Goal: Transaction & Acquisition: Book appointment/travel/reservation

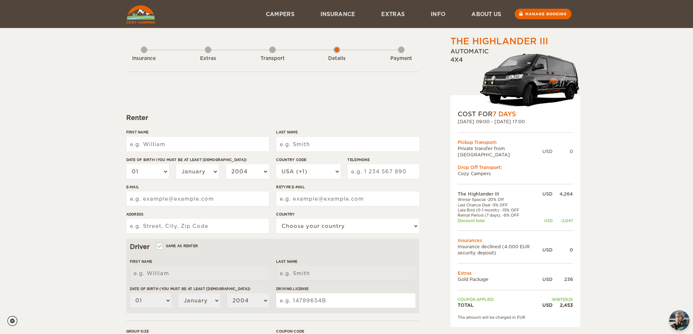
click at [207, 52] on div "Extras" at bounding box center [208, 57] width 7 height 29
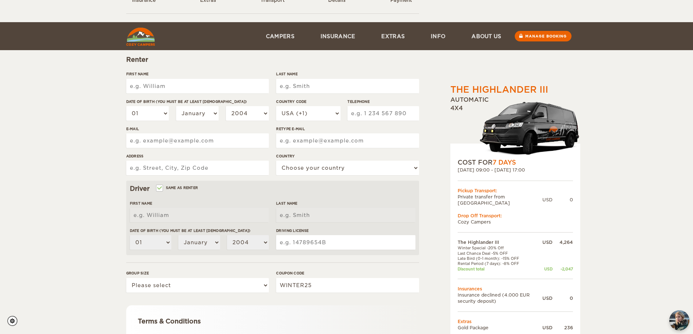
scroll to position [139, 0]
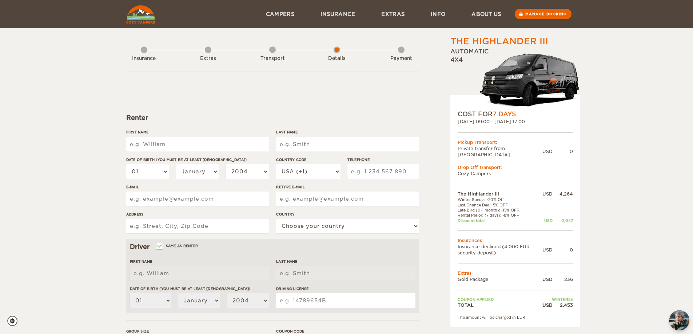
click at [212, 139] on input "First Name" at bounding box center [197, 144] width 143 height 15
type input "David"
type input "Lin"
type input "9196497384"
type input "18377 Eagle Point Square"
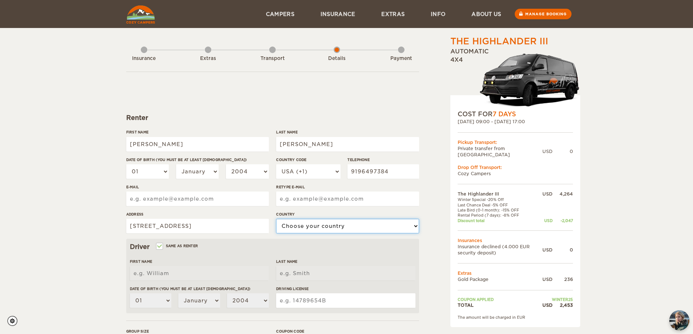
select select "222"
type input "David"
type input "Lin"
click at [137, 169] on select "01 02 03 04 05 06 07 08 09 10 11 12 13 14 15 16 17 18 19 20 21 22 23 24 25 26 2…" at bounding box center [147, 171] width 43 height 15
select select "28"
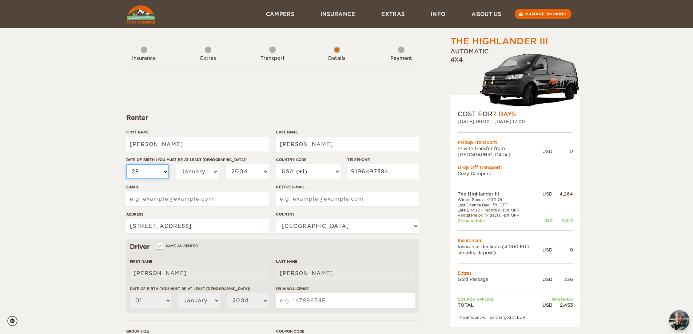
click at [126, 164] on select "01 02 03 04 05 06 07 08 09 10 11 12 13 14 15 16 17 18 19 20 21 22 23 24 25 26 2…" at bounding box center [147, 171] width 43 height 15
select select "28"
click at [199, 170] on select "January February March April May June July August September October November De…" at bounding box center [197, 171] width 43 height 15
select select "12"
click at [176, 164] on select "January February March April May June July August September October November De…" at bounding box center [197, 171] width 43 height 15
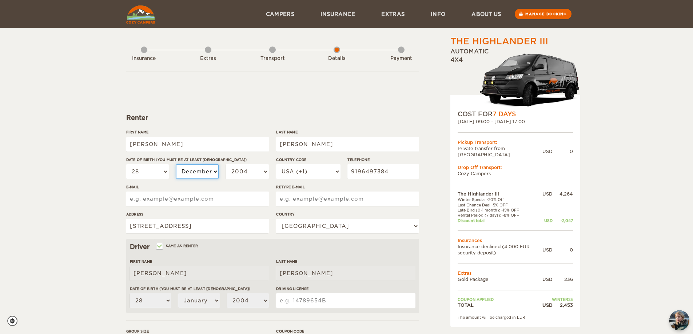
select select "12"
click at [253, 172] on select "2004 2003 2002 2001 2000 1999 1998 1997 1996 1995 1994 1993 1992 1991 1990 1989…" at bounding box center [247, 171] width 43 height 15
select select "1986"
click at [226, 164] on select "2004 2003 2002 2001 2000 1999 1998 1997 1996 1995 1994 1993 1992 1991 1990 1989…" at bounding box center [247, 171] width 43 height 15
select select "1986"
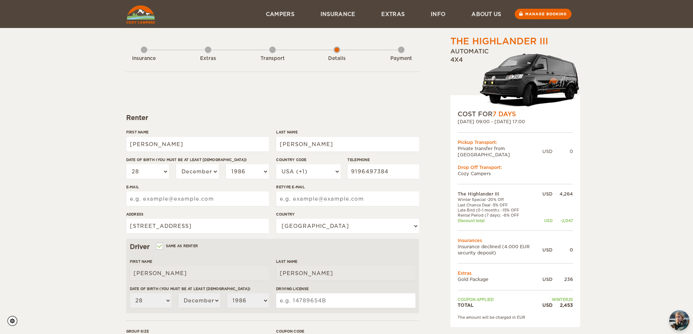
click at [188, 196] on input "E-mail" at bounding box center [197, 199] width 143 height 15
type input "david.yan.lin@gmail.com"
click at [87, 196] on div "The Highlander III Expand Collapse Total 2,453 USD Automatic 4x4 COST FOR 7 Day…" at bounding box center [346, 236] width 693 height 473
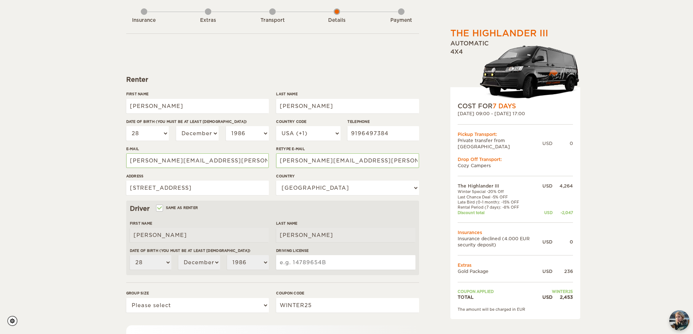
scroll to position [73, 0]
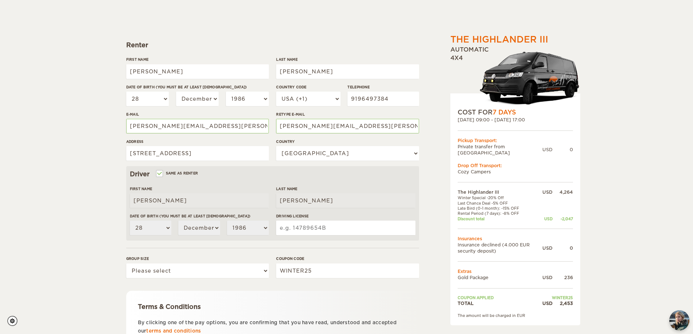
click at [318, 231] on input "Driving License" at bounding box center [345, 228] width 139 height 15
drag, startPoint x: 345, startPoint y: 221, endPoint x: 344, endPoint y: 228, distance: 7.0
click at [344, 228] on div "Driving License" at bounding box center [345, 226] width 139 height 27
click at [344, 228] on input "Driving License" at bounding box center [345, 228] width 139 height 15
type input "E69681090"
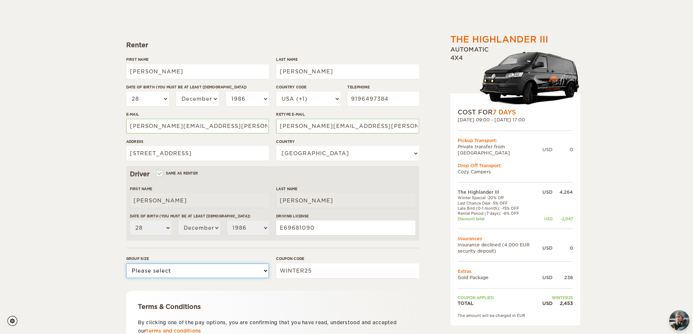
click at [221, 268] on select "Please select 1 2 3" at bounding box center [197, 271] width 143 height 15
select select "2"
click at [126, 264] on select "Please select 1 2 3" at bounding box center [197, 271] width 143 height 15
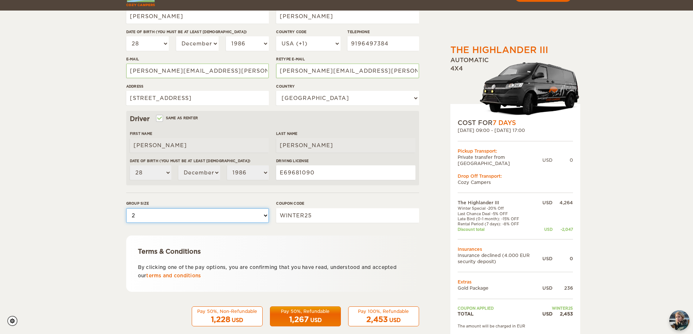
scroll to position [139, 0]
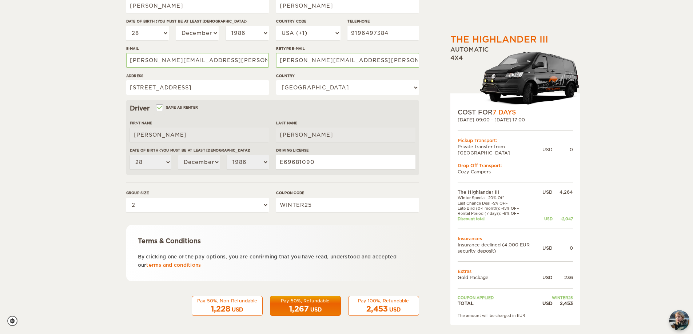
click at [399, 307] on div "USD" at bounding box center [394, 309] width 11 height 7
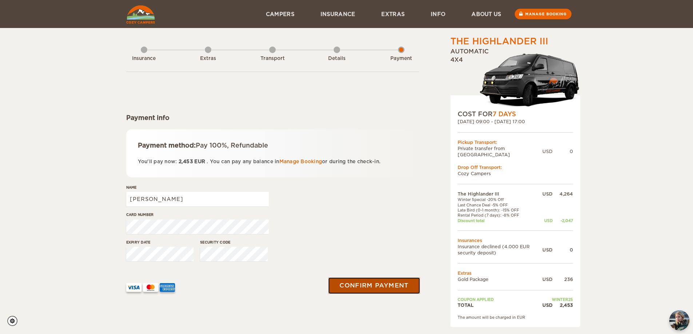
click at [385, 279] on button "Confirm payment" at bounding box center [374, 285] width 92 height 16
